Goal: Information Seeking & Learning: Learn about a topic

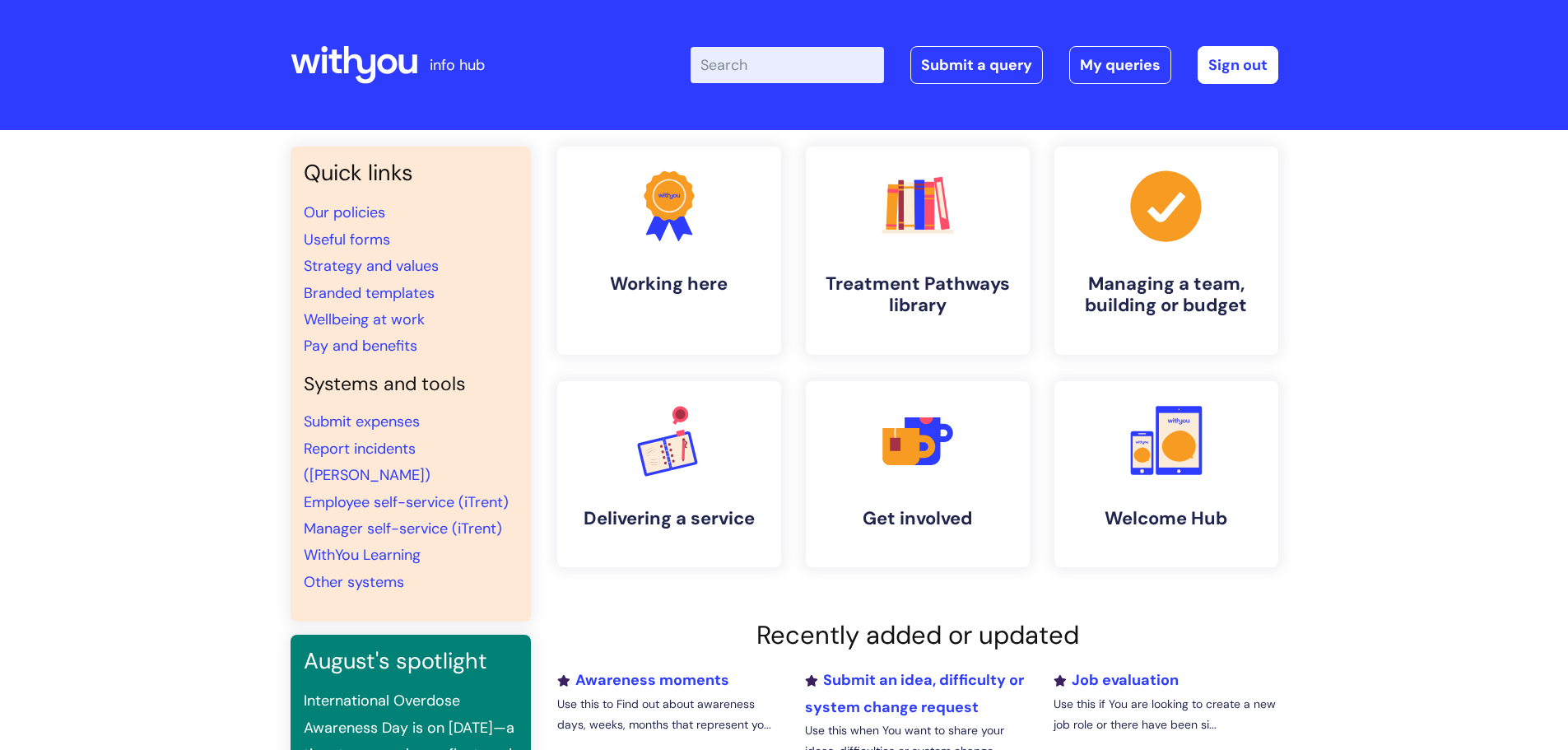
click at [795, 63] on input "Enter your search term here..." at bounding box center [788, 65] width 194 height 36
click at [789, 59] on input "centra" at bounding box center [788, 65] width 194 height 36
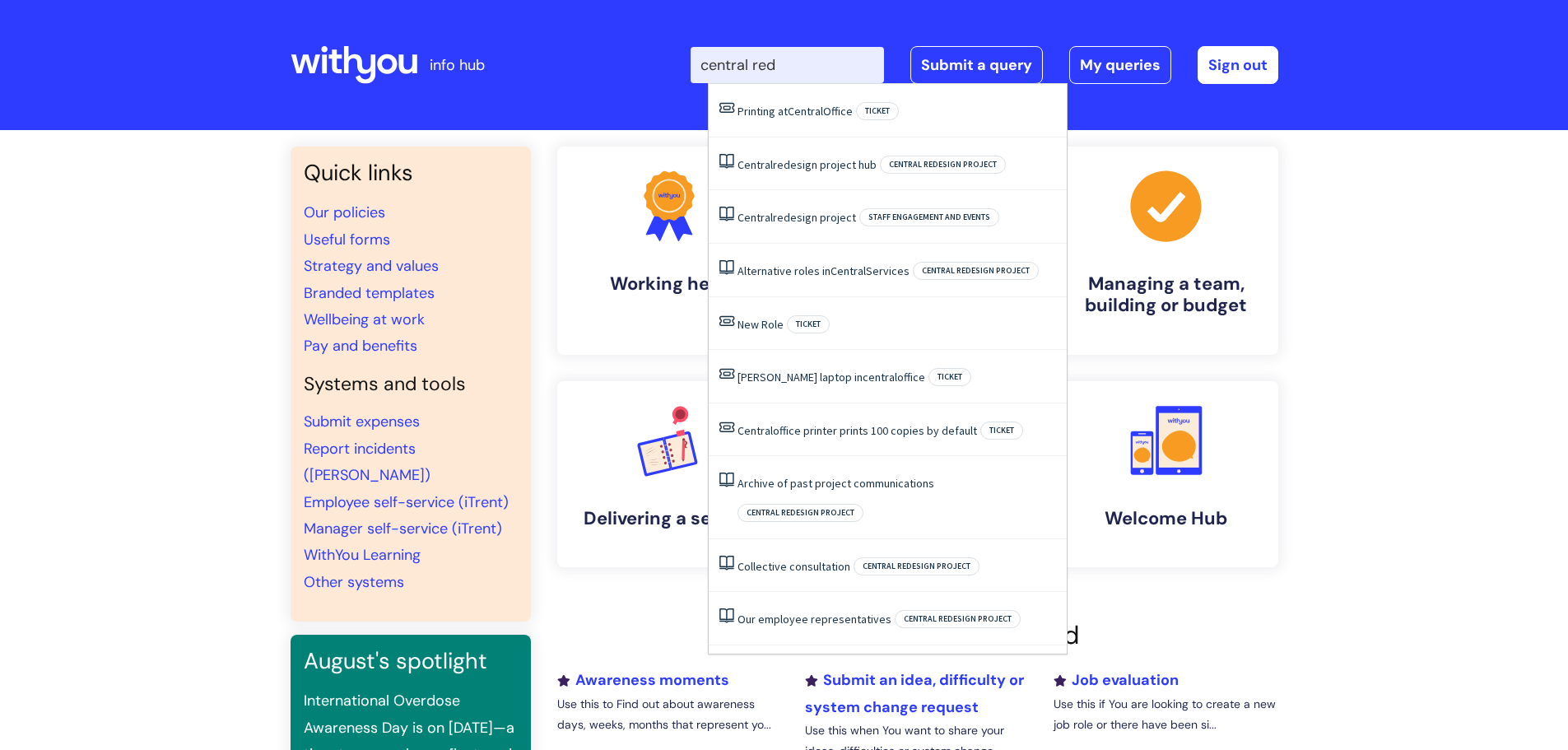
type input "central rede"
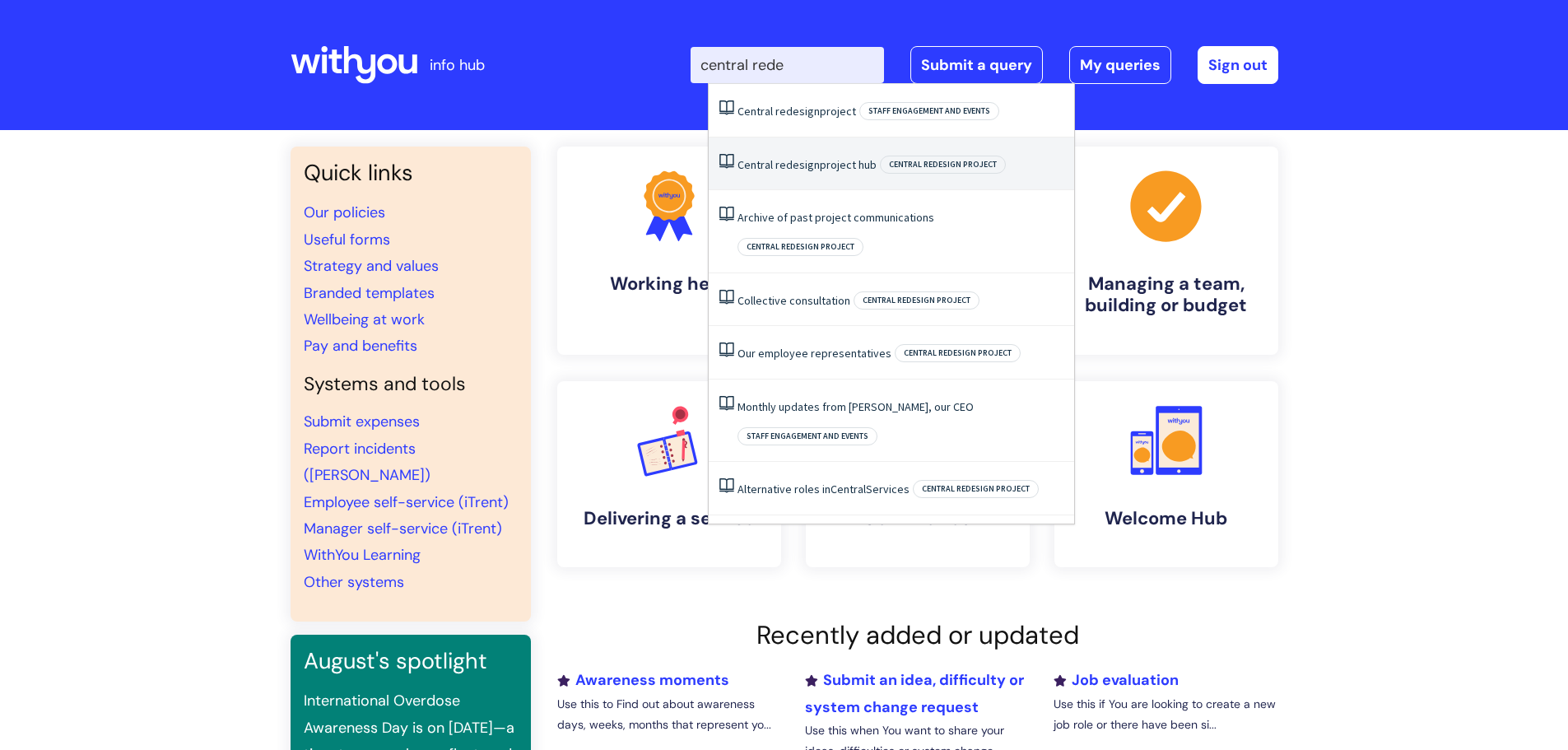
click at [826, 160] on link "Central redesign project hub" at bounding box center [807, 165] width 139 height 14
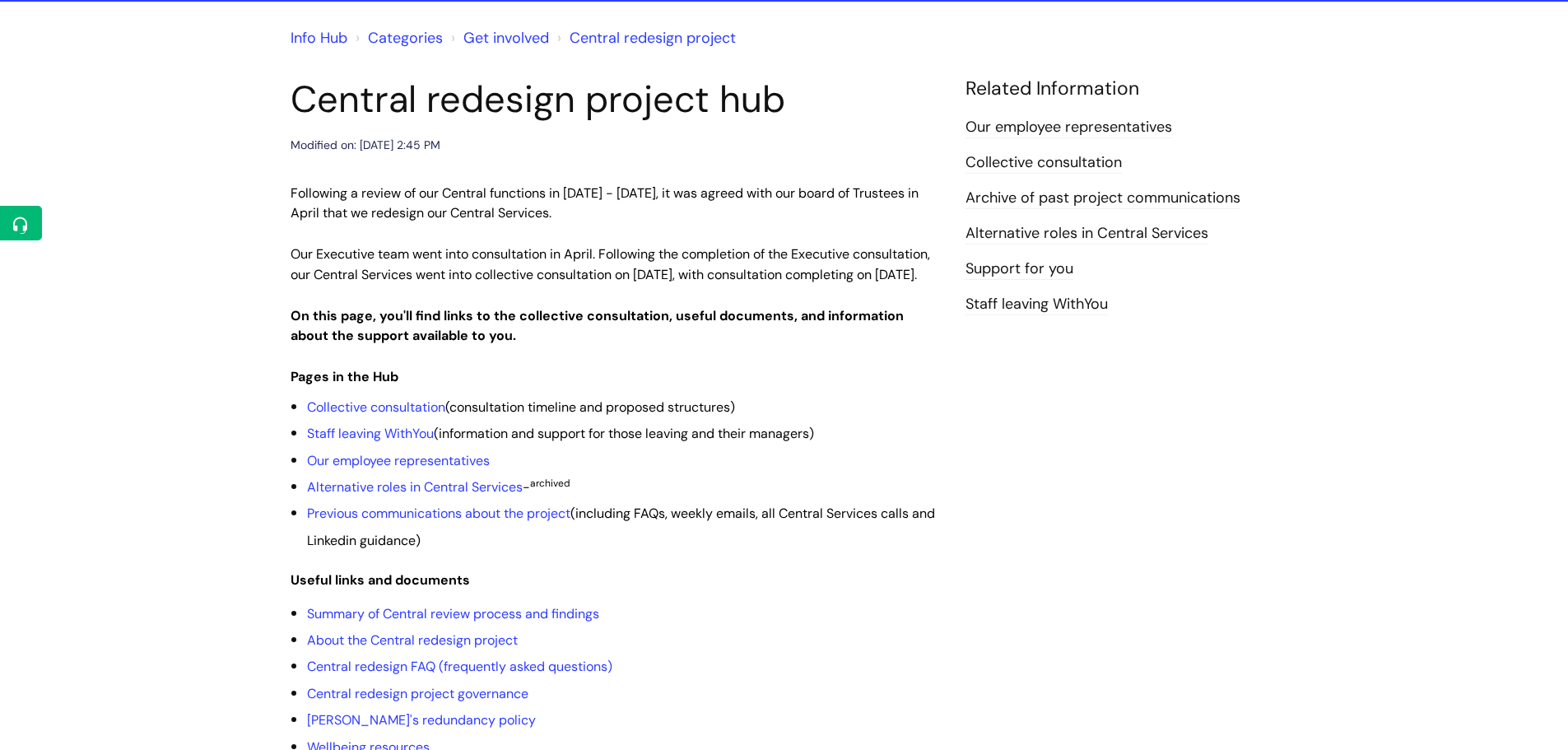
scroll to position [211, 0]
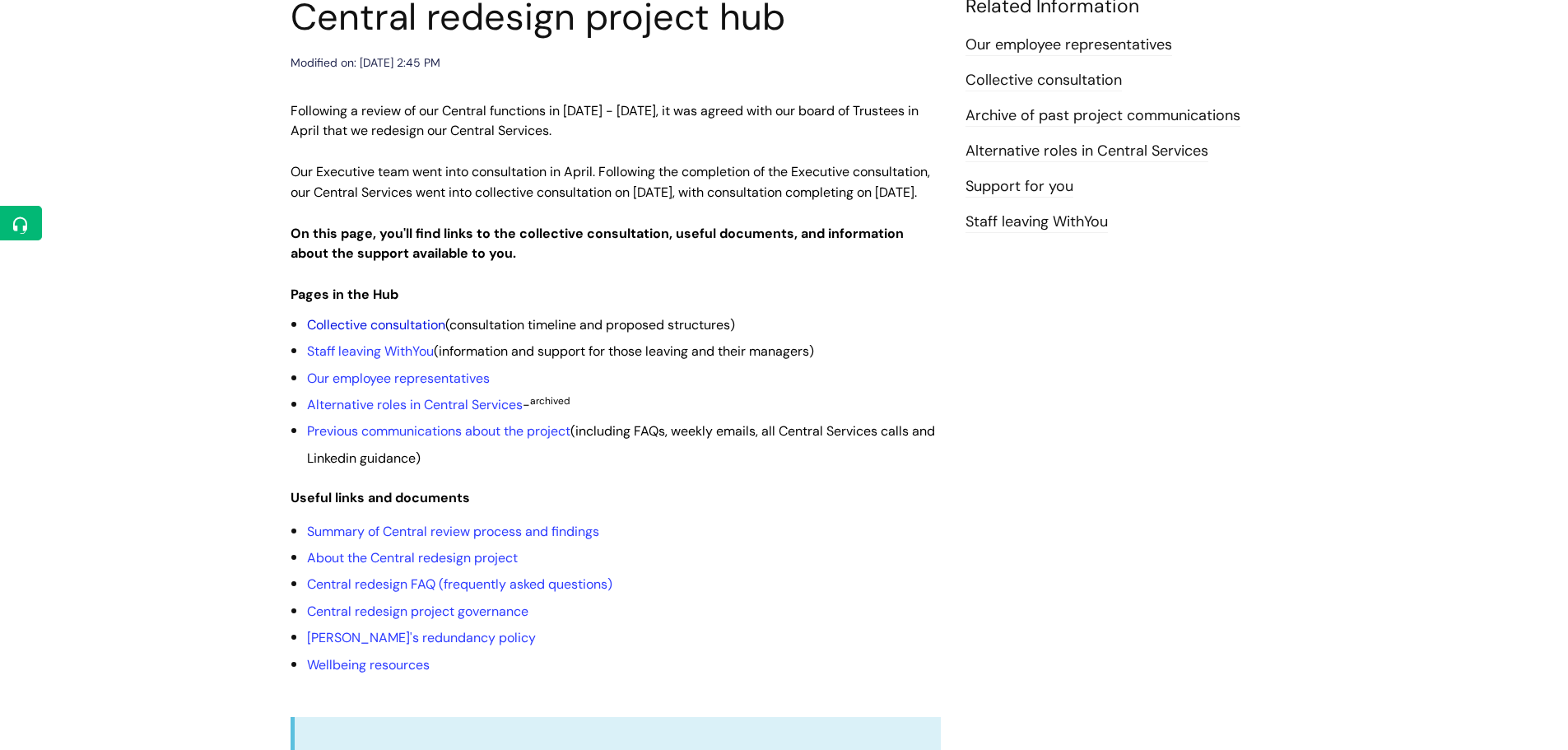
click at [373, 334] on link "Collective consultation" at bounding box center [375, 324] width 138 height 17
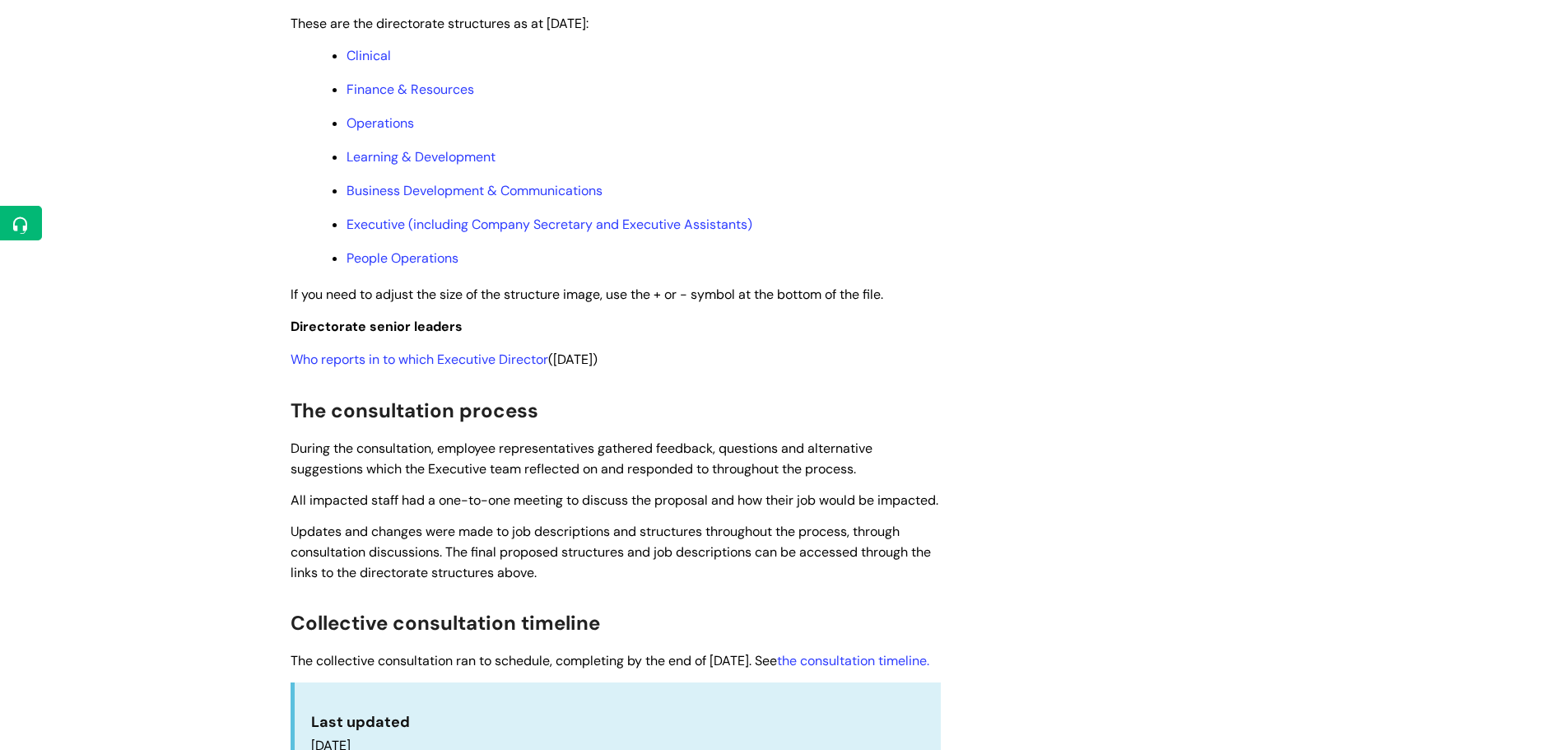
scroll to position [659, 0]
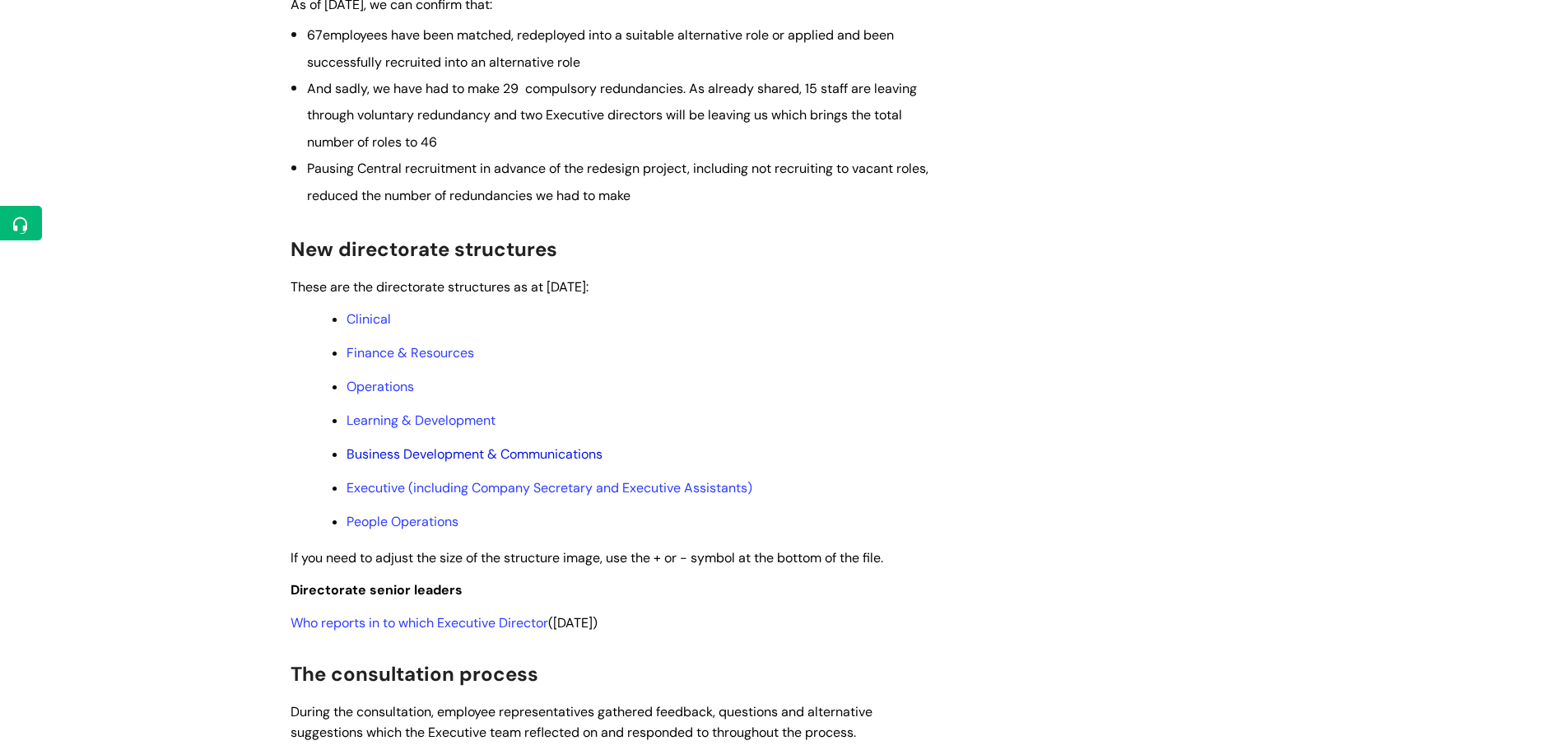
click at [389, 462] on link "Business Development & Communications" at bounding box center [474, 453] width 256 height 17
